Goal: Task Accomplishment & Management: Manage account settings

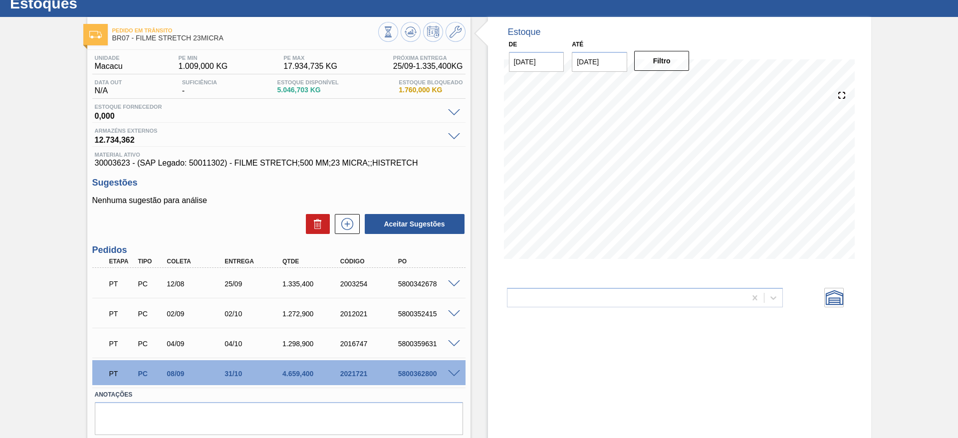
scroll to position [64, 0]
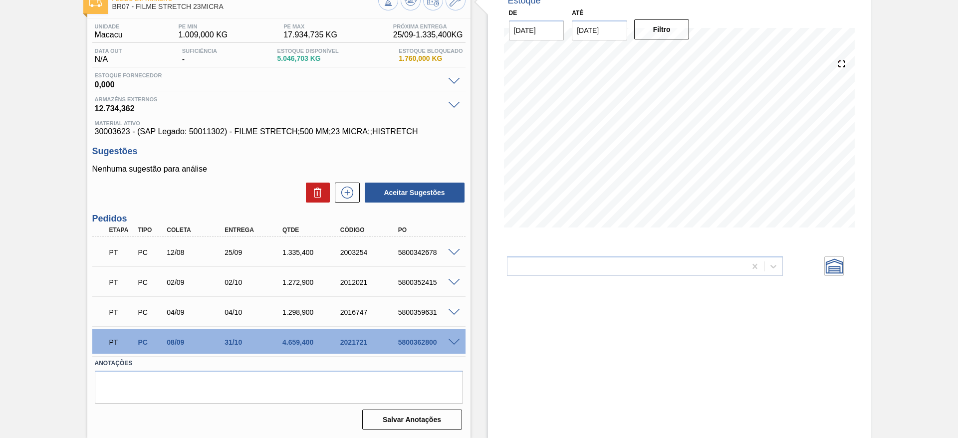
click at [451, 344] on span at bounding box center [454, 342] width 12 height 7
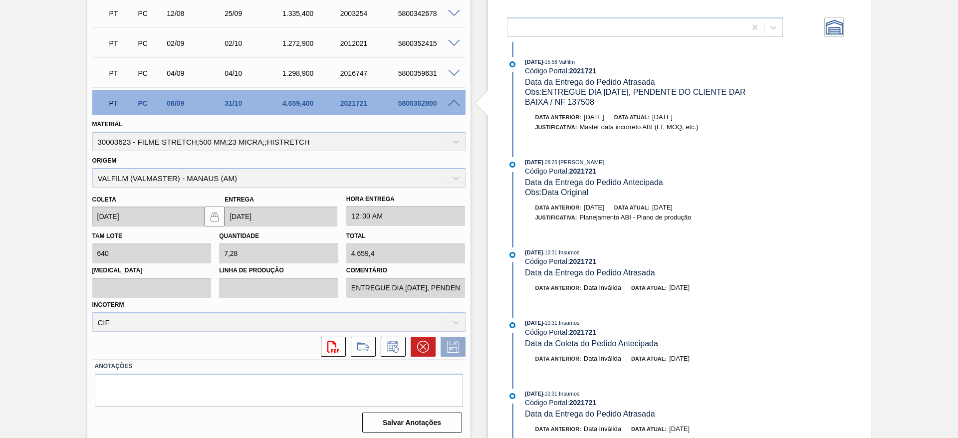
scroll to position [311, 0]
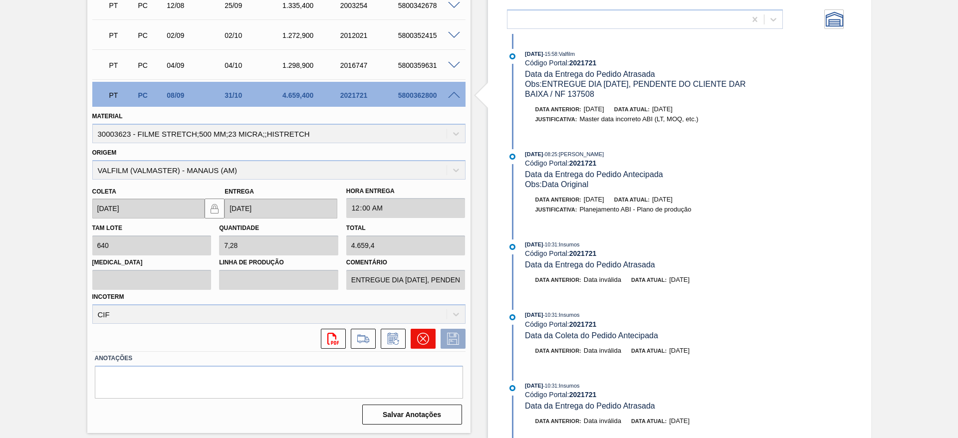
click at [411, 337] on button at bounding box center [423, 339] width 25 height 20
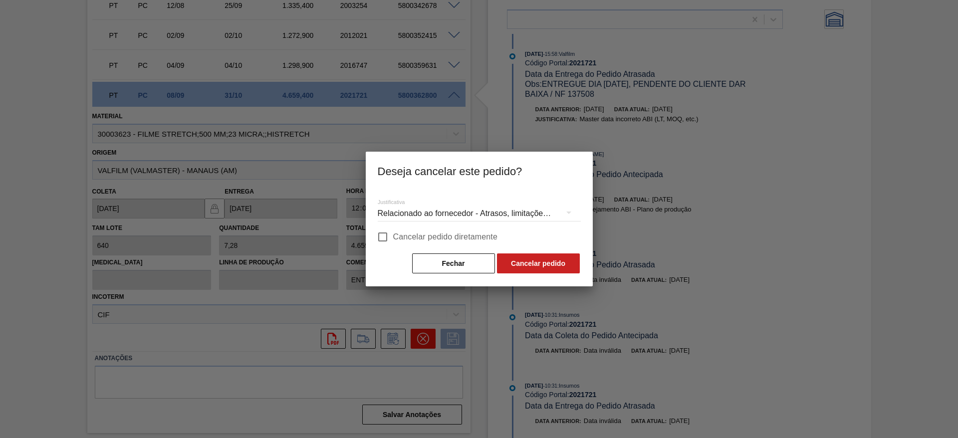
click at [411, 337] on div at bounding box center [479, 219] width 958 height 438
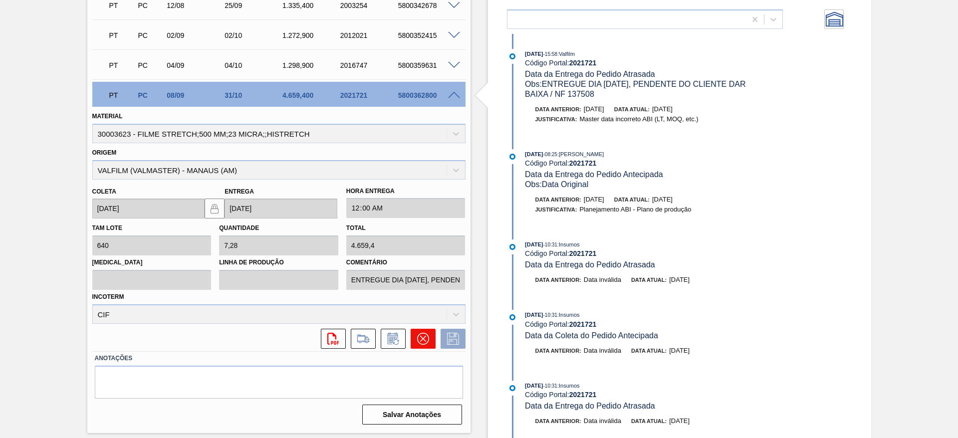
click at [423, 346] on button at bounding box center [423, 339] width 25 height 20
click at [421, 342] on icon at bounding box center [423, 339] width 12 height 12
click at [428, 336] on icon at bounding box center [423, 339] width 12 height 12
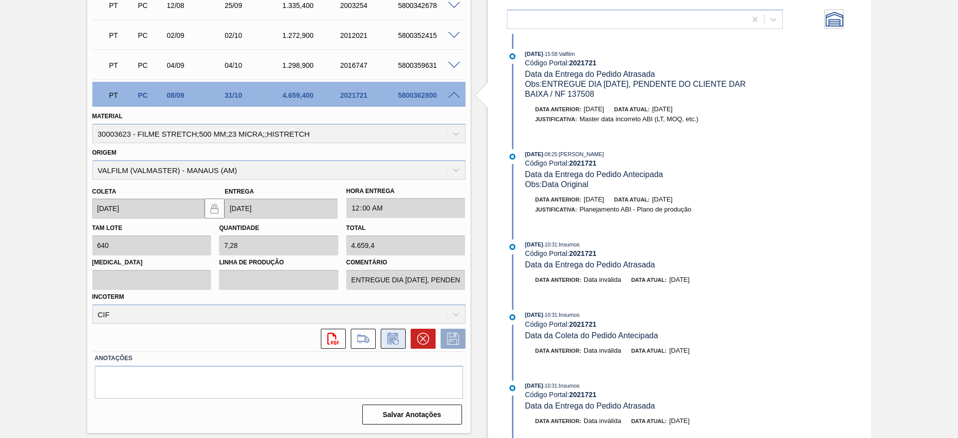
click at [398, 337] on icon at bounding box center [393, 339] width 16 height 12
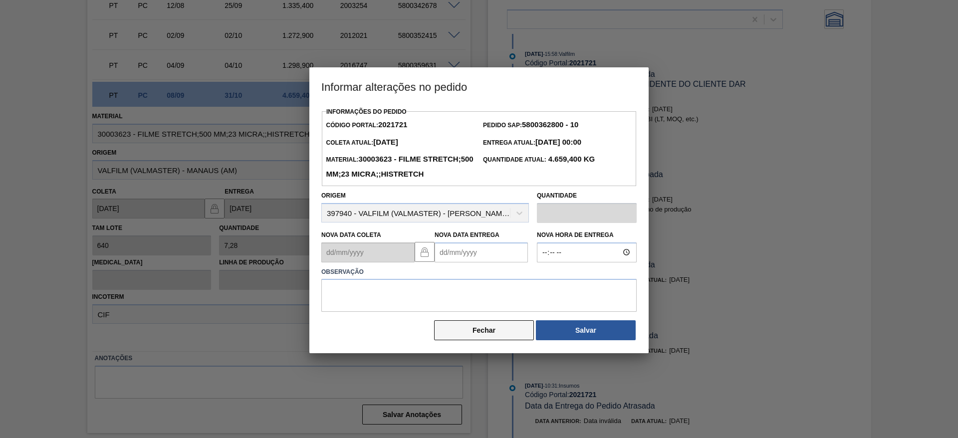
click at [505, 340] on button "Fechar" at bounding box center [484, 330] width 100 height 20
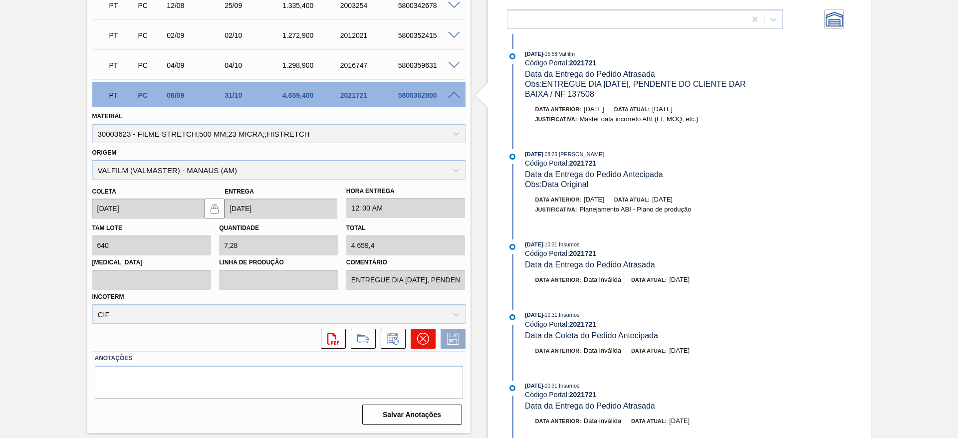
click at [418, 337] on icon at bounding box center [423, 339] width 12 height 12
click at [425, 339] on icon at bounding box center [423, 339] width 12 height 12
click at [425, 340] on icon at bounding box center [423, 339] width 12 height 12
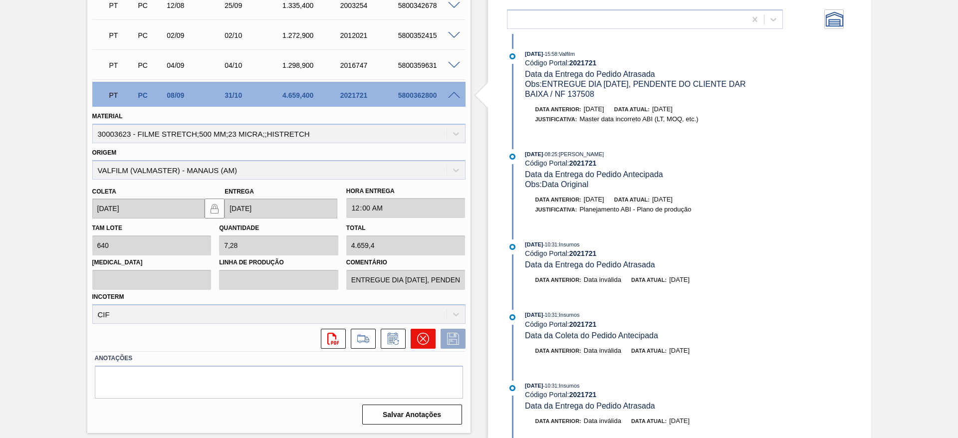
click at [423, 344] on icon at bounding box center [423, 339] width 12 height 12
click at [419, 340] on icon at bounding box center [423, 339] width 12 height 12
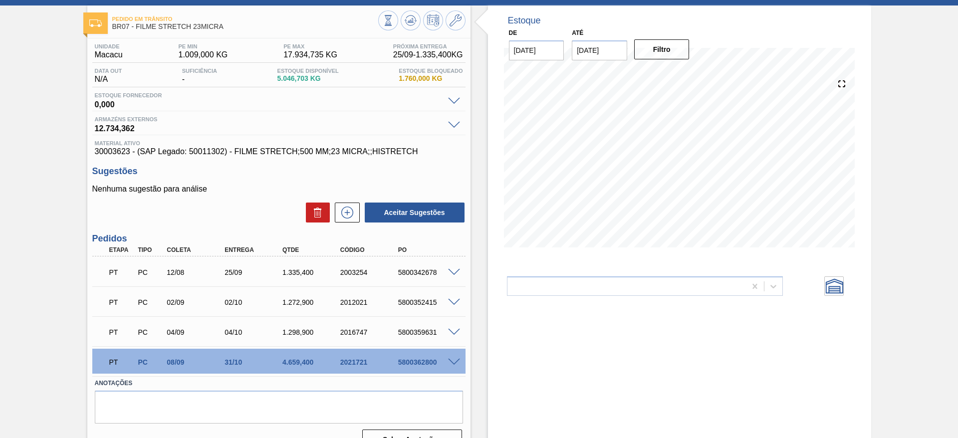
scroll to position [64, 0]
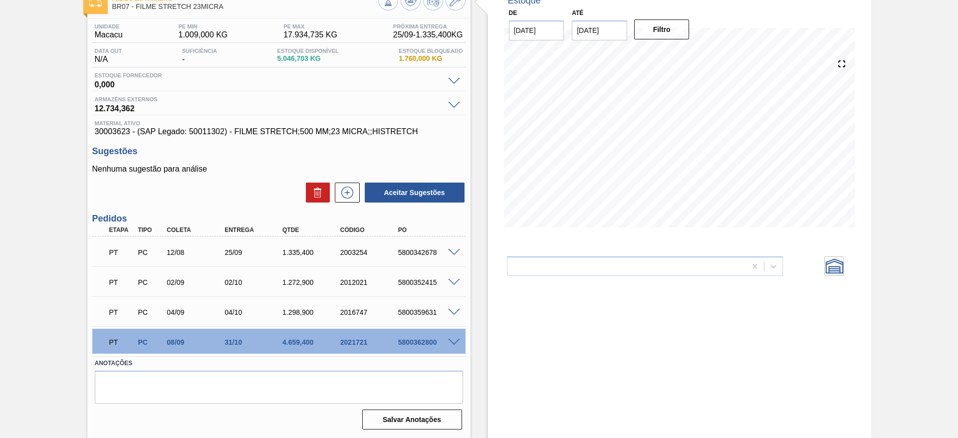
click at [452, 345] on div "5800362800" at bounding box center [428, 342] width 65 height 8
click at [452, 342] on span at bounding box center [454, 342] width 12 height 7
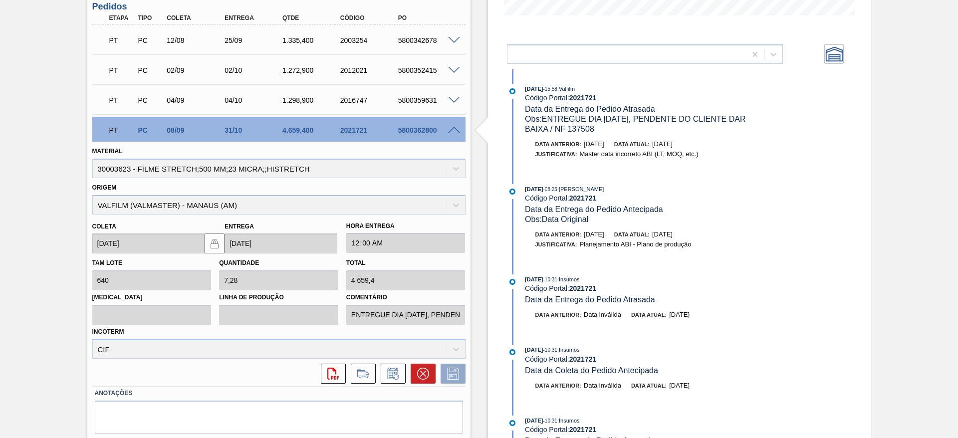
scroll to position [311, 0]
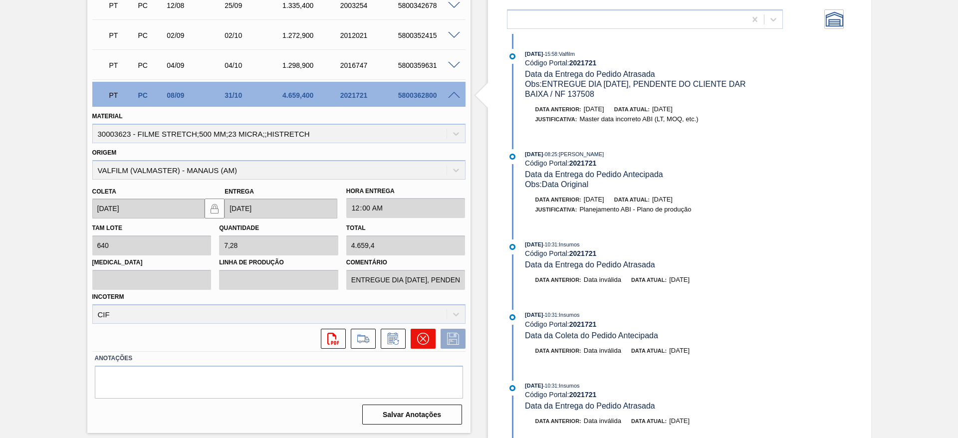
click at [426, 342] on icon at bounding box center [423, 339] width 12 height 12
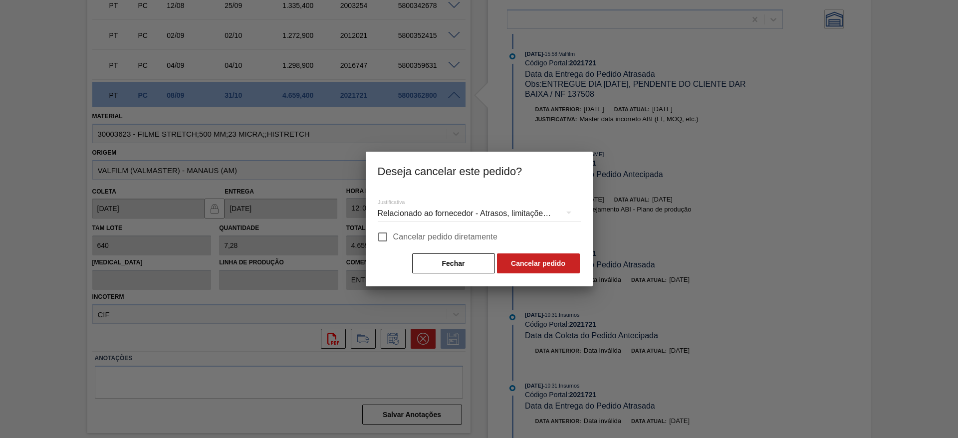
click at [383, 233] on input "Cancelar pedido diretamente" at bounding box center [382, 237] width 21 height 21
checkbox input "true"
click at [527, 266] on button "Cancelar pedido" at bounding box center [538, 264] width 83 height 20
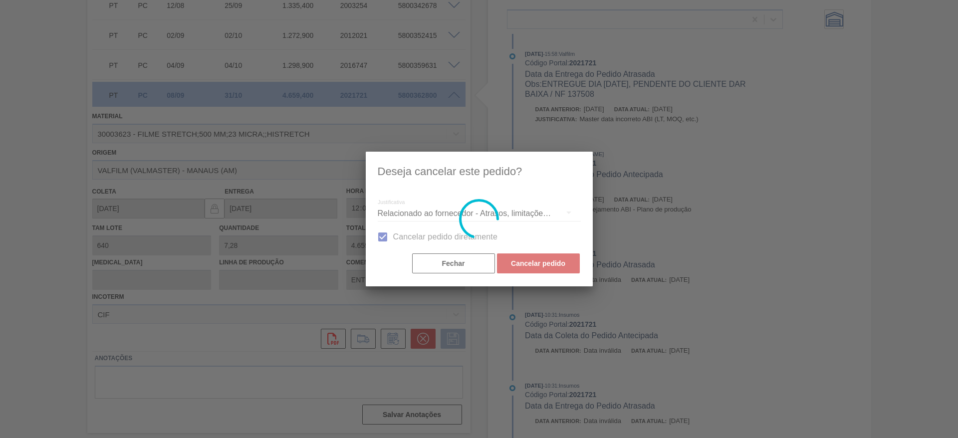
scroll to position [39, 0]
